Goal: Information Seeking & Learning: Learn about a topic

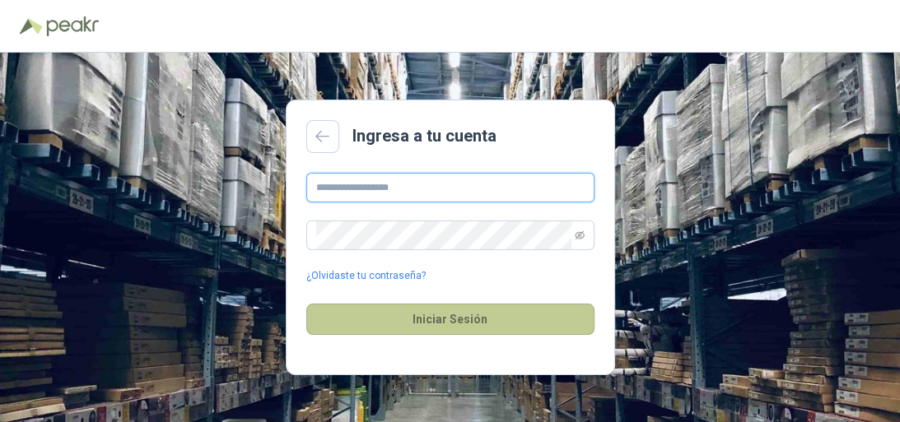
type input "**********"
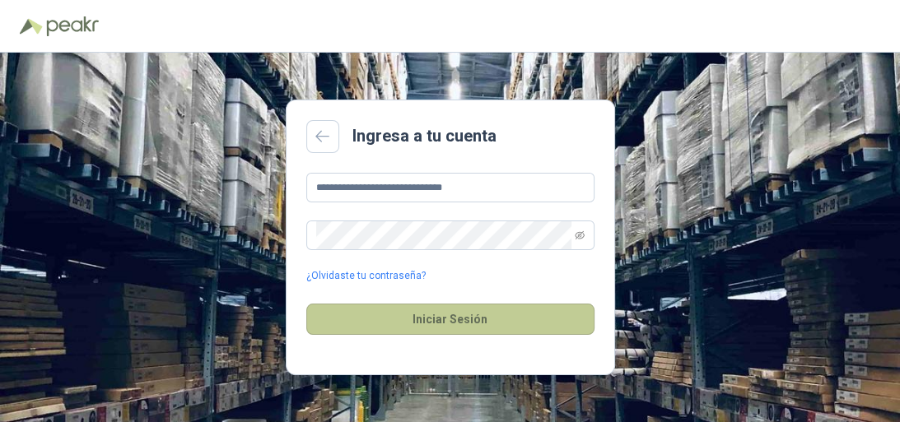
click at [457, 319] on button "Iniciar Sesión" at bounding box center [450, 319] width 288 height 31
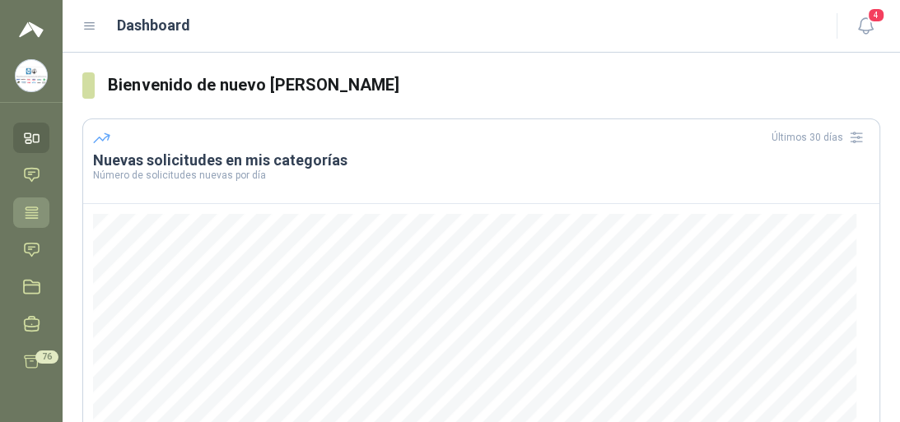
click at [35, 217] on icon at bounding box center [32, 212] width 12 height 11
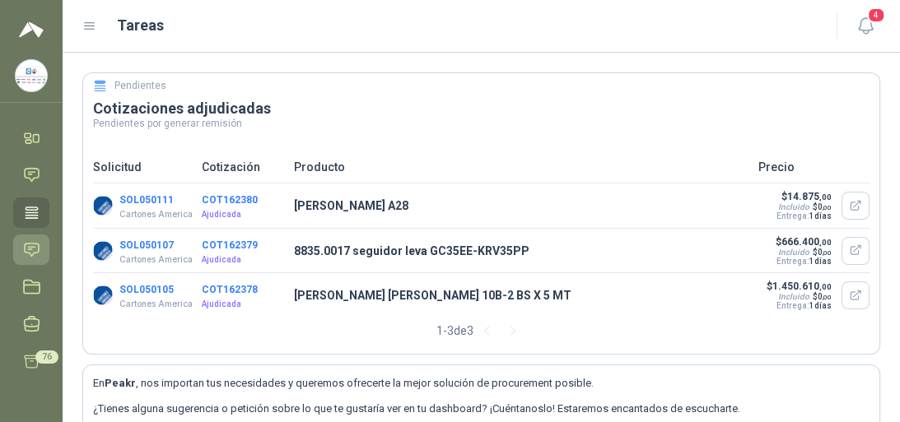
click at [23, 254] on icon at bounding box center [31, 249] width 17 height 17
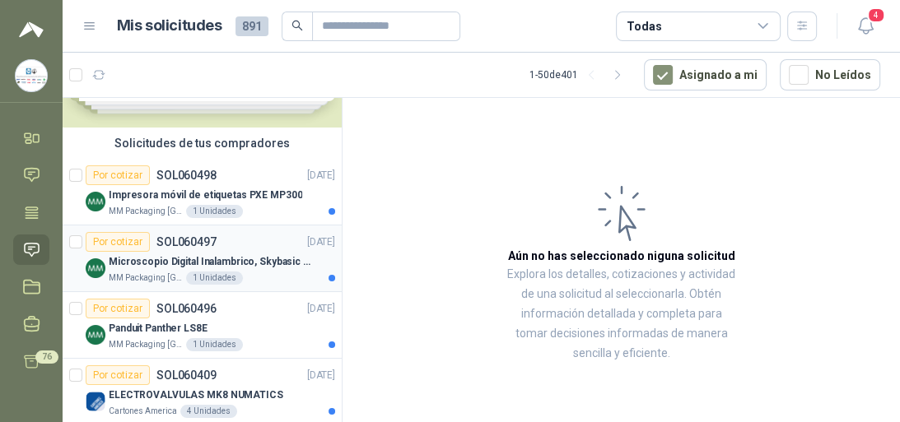
scroll to position [198, 0]
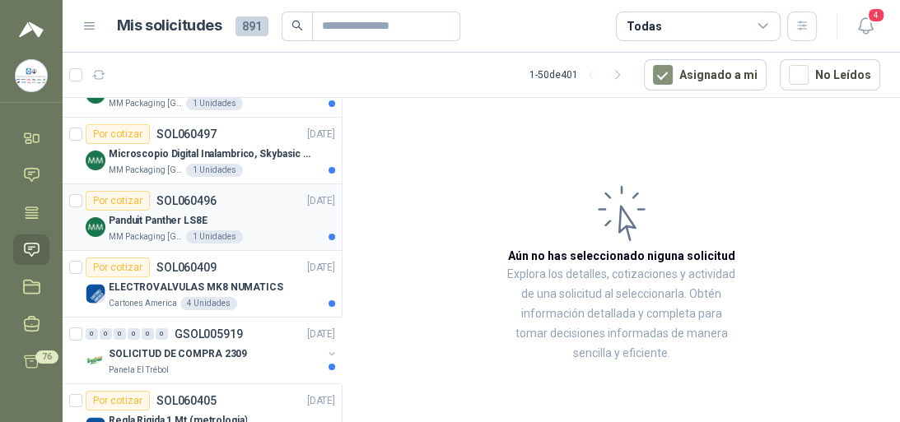
click at [174, 217] on p "Panduit Panther LS8E" at bounding box center [158, 221] width 99 height 16
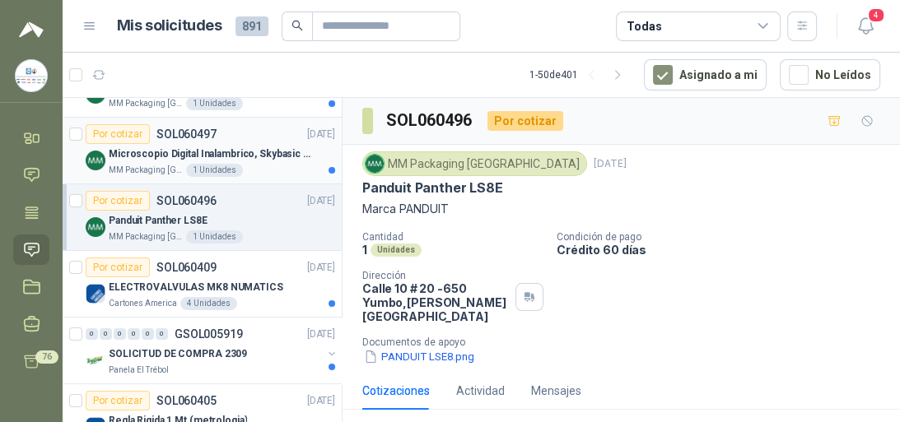
click at [204, 148] on p "Microscopio Digital Inalambrico, Skybasic 50x-1000x, Ampliac" at bounding box center [211, 155] width 205 height 16
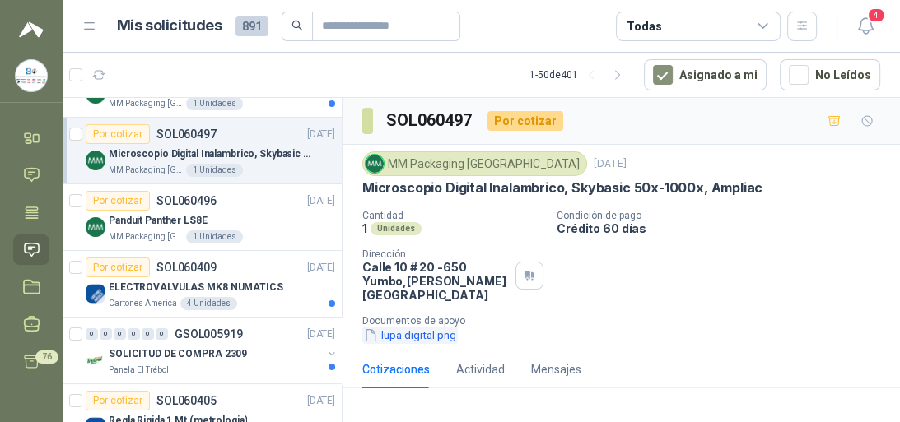
click at [430, 327] on button "lupa digital.png" at bounding box center [409, 335] width 95 height 17
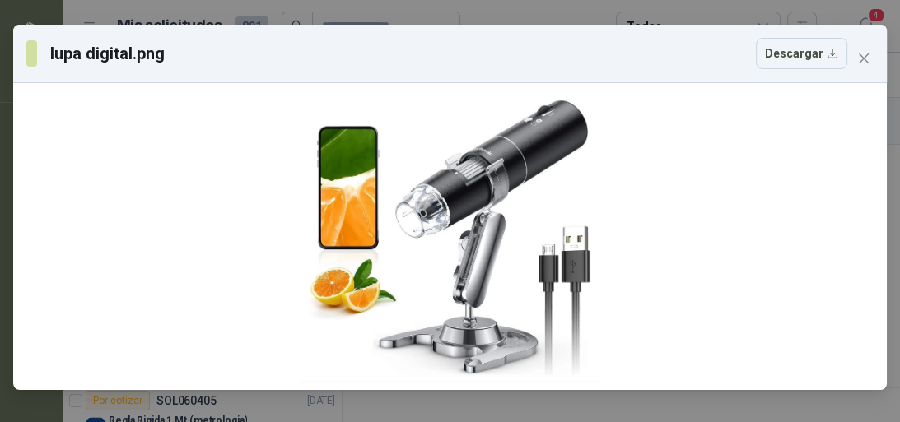
click at [865, 59] on icon "close" at bounding box center [863, 58] width 13 height 13
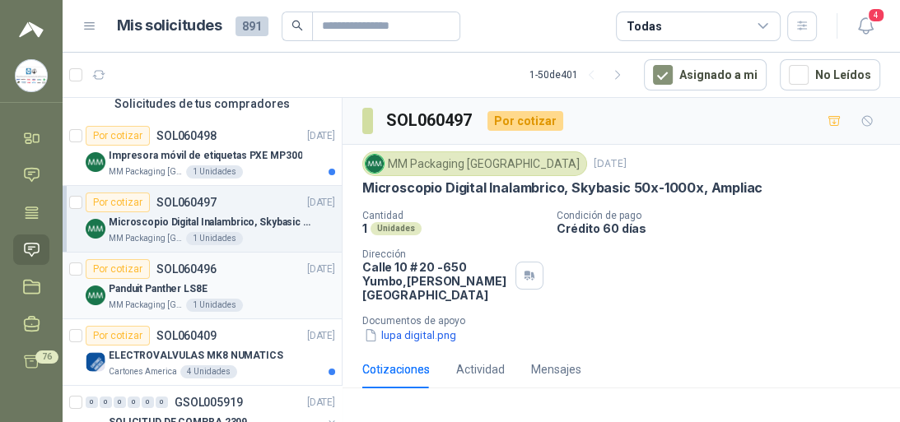
scroll to position [66, 0]
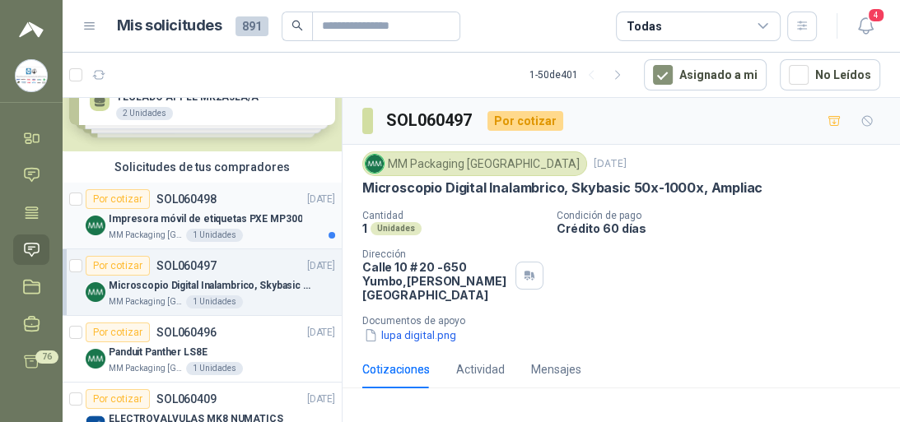
click at [211, 218] on p "Impresora móvil de etiquetas PXE MP300" at bounding box center [205, 220] width 193 height 16
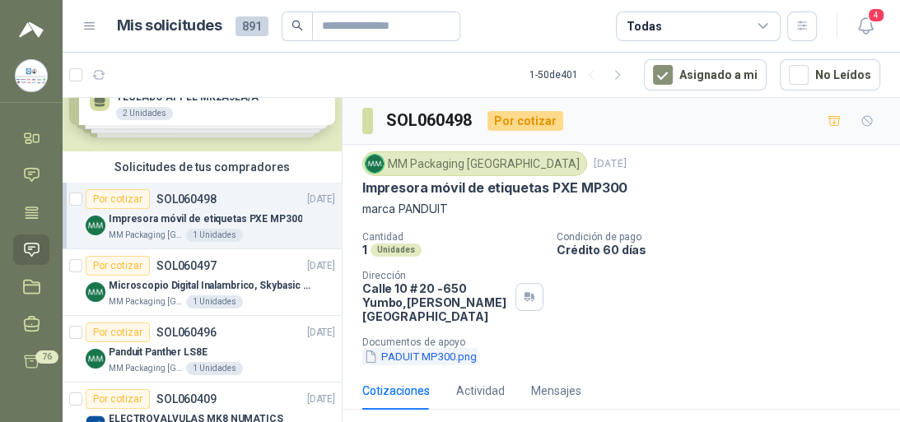
click at [403, 348] on button "PADUIT MP300.png" at bounding box center [420, 356] width 116 height 17
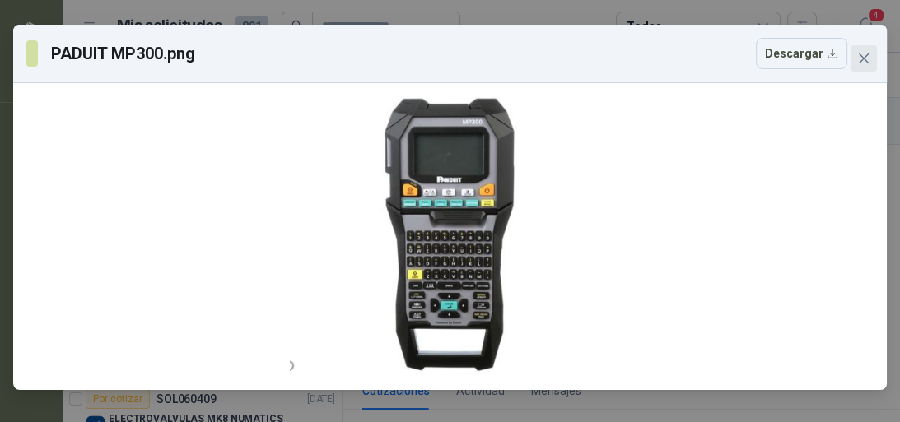
click at [865, 61] on icon "close" at bounding box center [864, 59] width 10 height 10
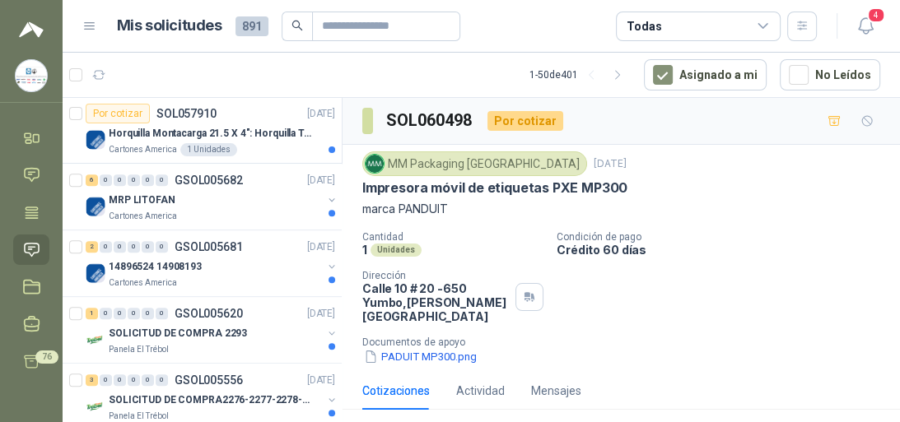
scroll to position [1317, 0]
